Goal: Navigation & Orientation: Find specific page/section

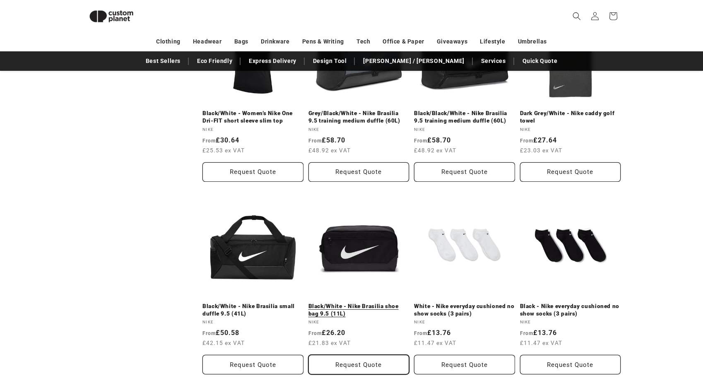
scroll to position [935, 0]
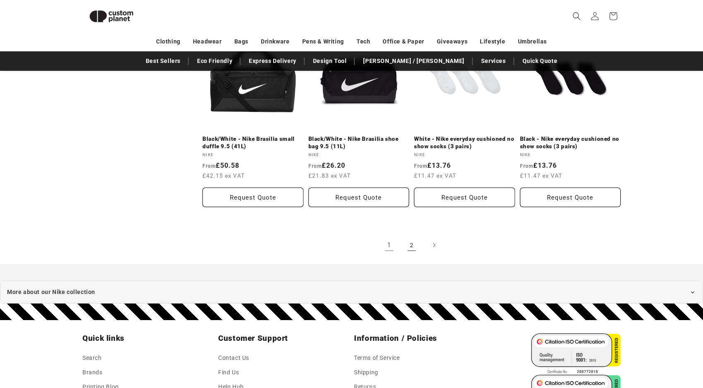
click at [411, 238] on link "2" at bounding box center [411, 245] width 18 height 18
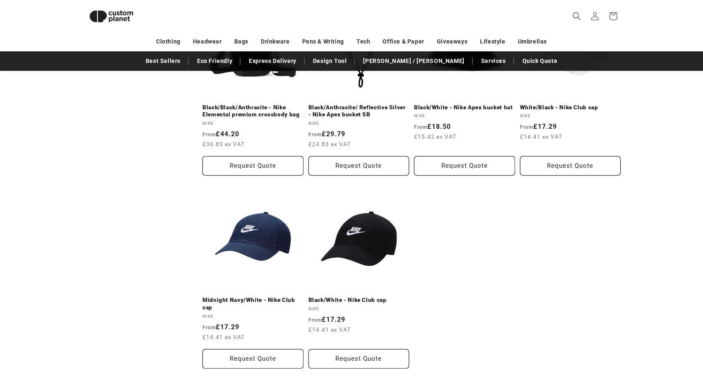
scroll to position [816, 0]
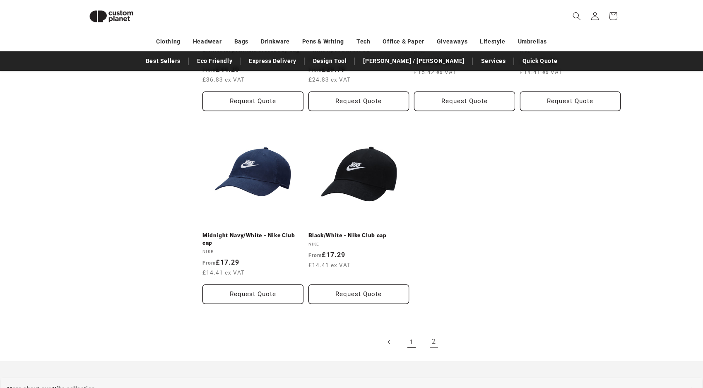
click at [410, 337] on link "1" at bounding box center [411, 342] width 18 height 18
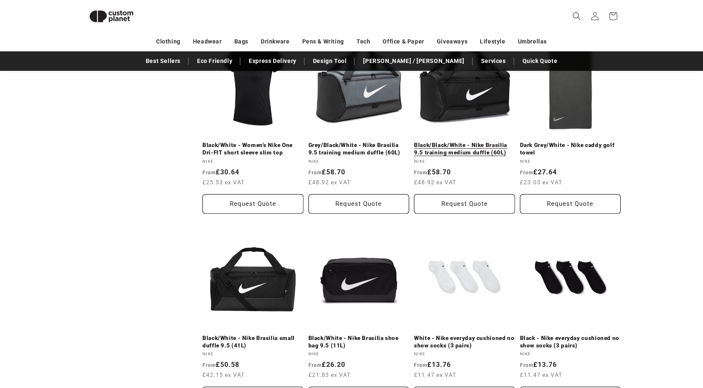
scroll to position [775, 0]
